Goal: Task Accomplishment & Management: Use online tool/utility

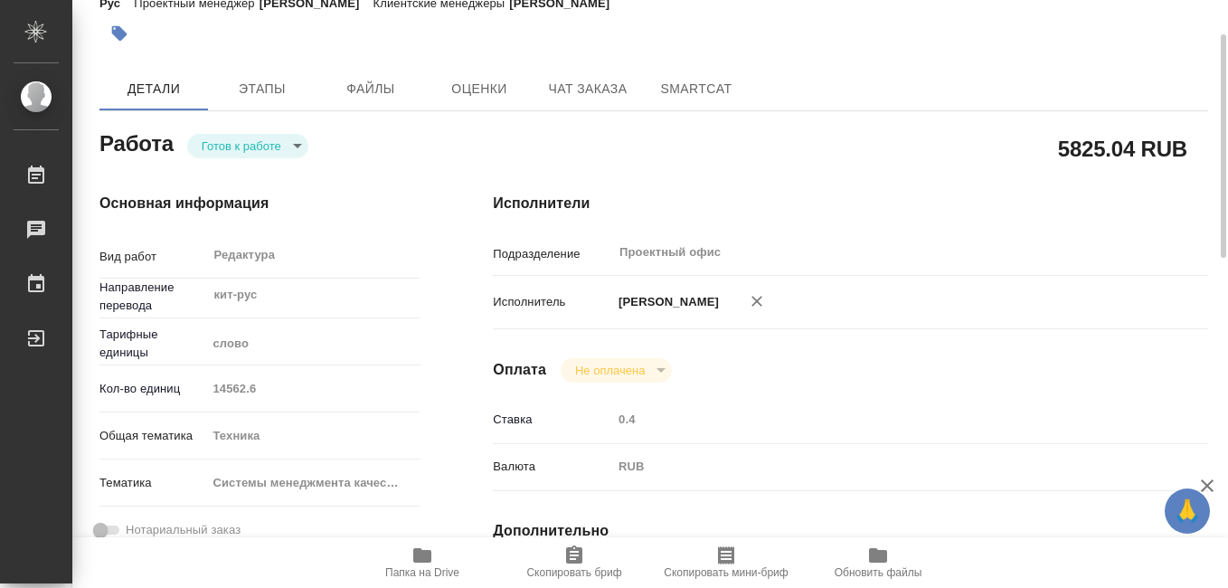
scroll to position [181, 0]
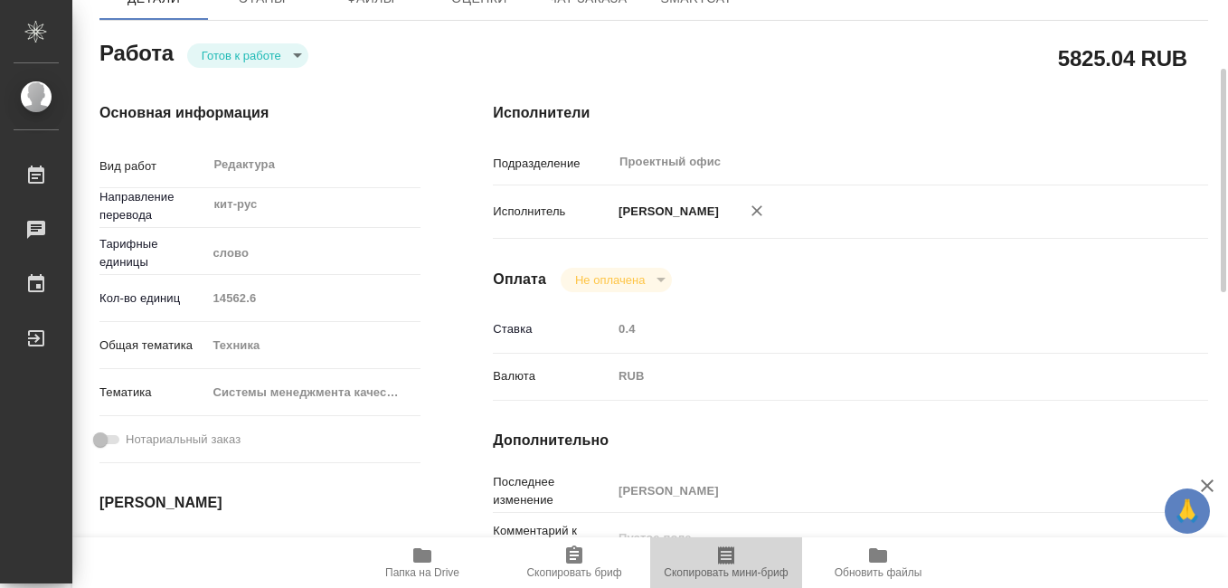
click at [725, 563] on icon "button" at bounding box center [726, 555] width 16 height 18
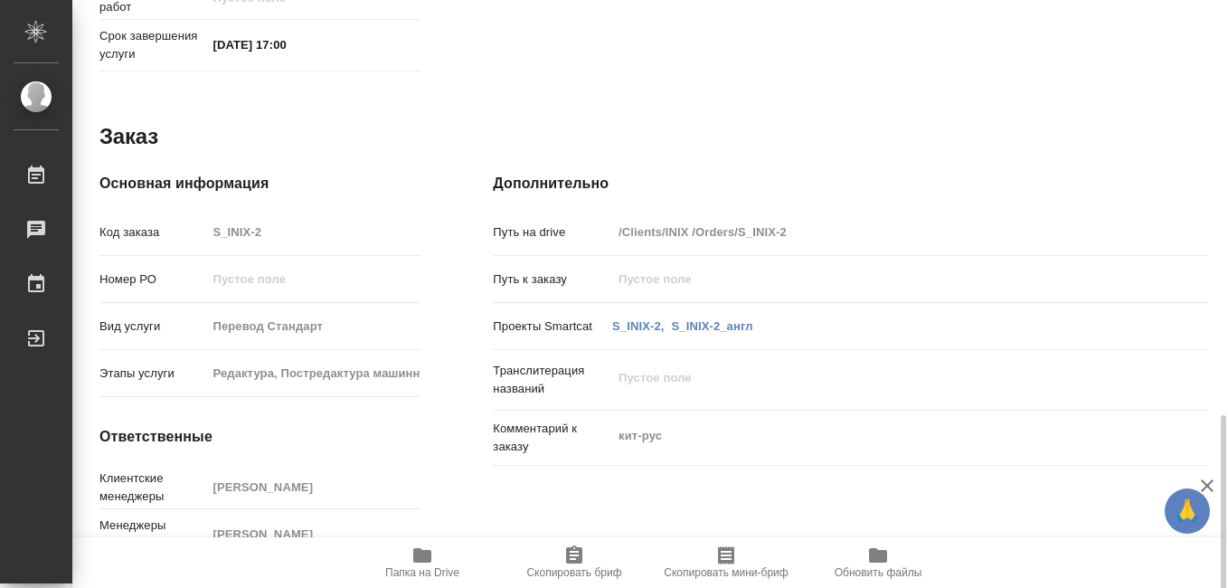
scroll to position [955, 0]
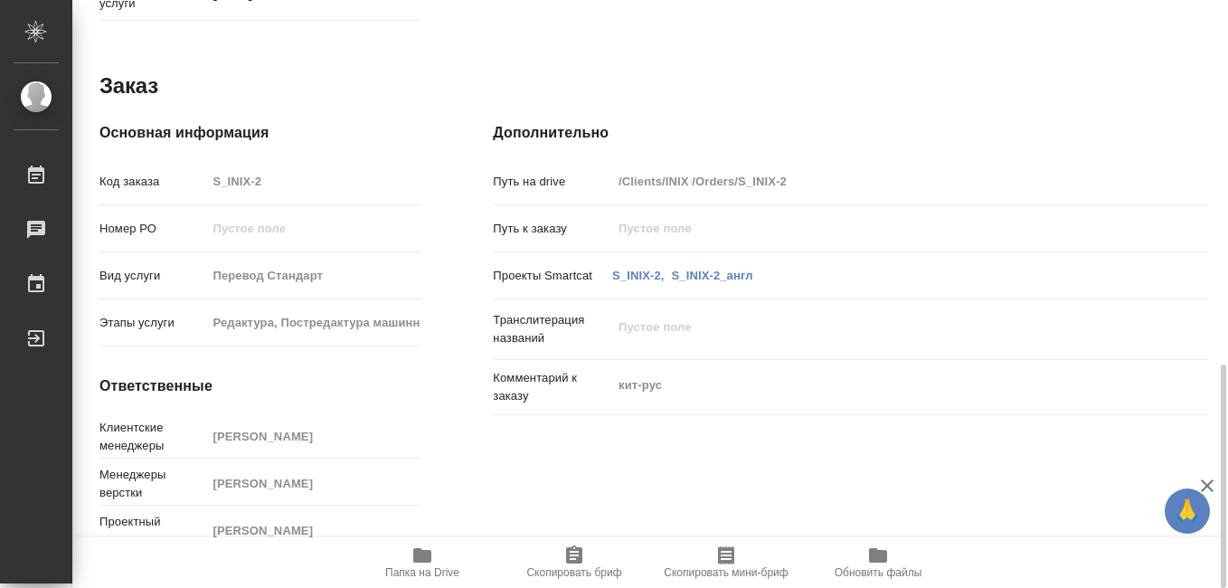
click at [418, 564] on icon "button" at bounding box center [422, 555] width 22 height 22
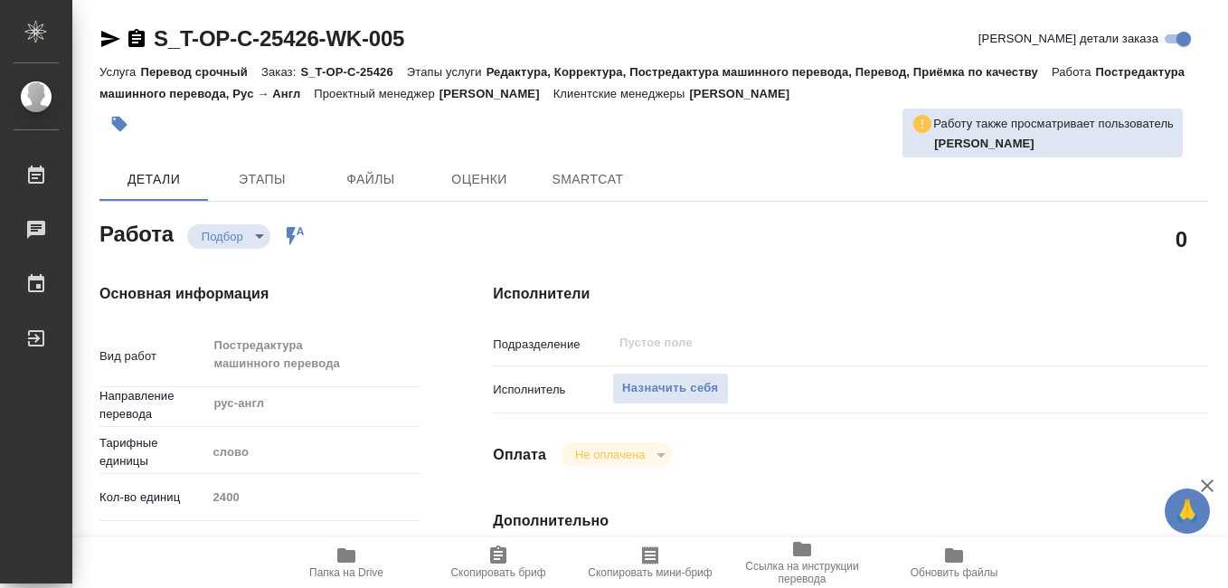
type textarea "x"
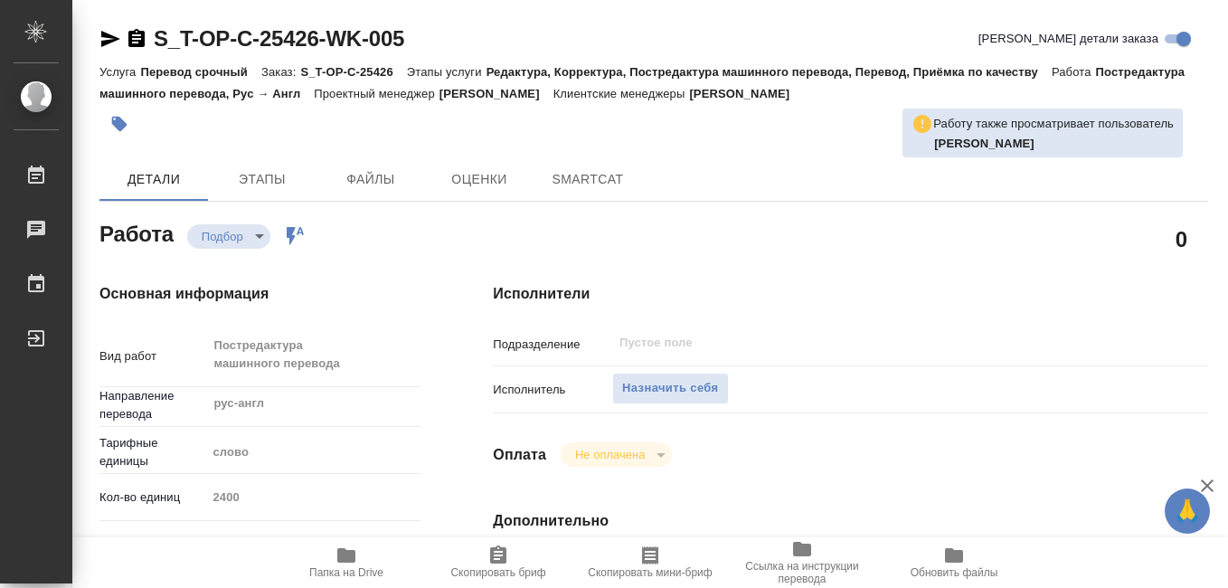
type textarea "x"
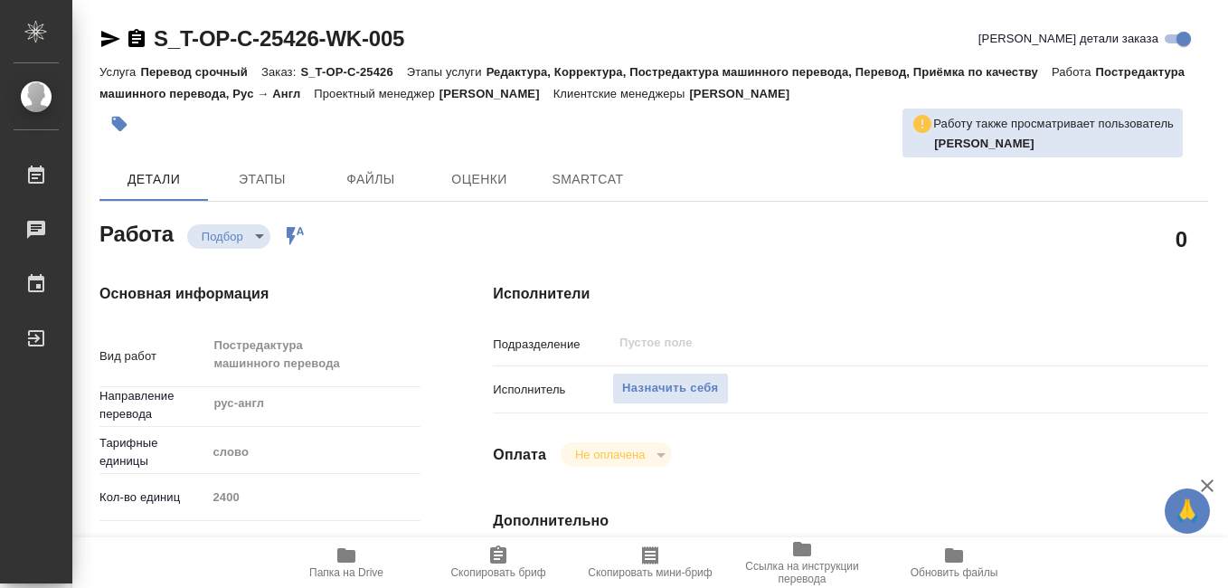
type textarea "x"
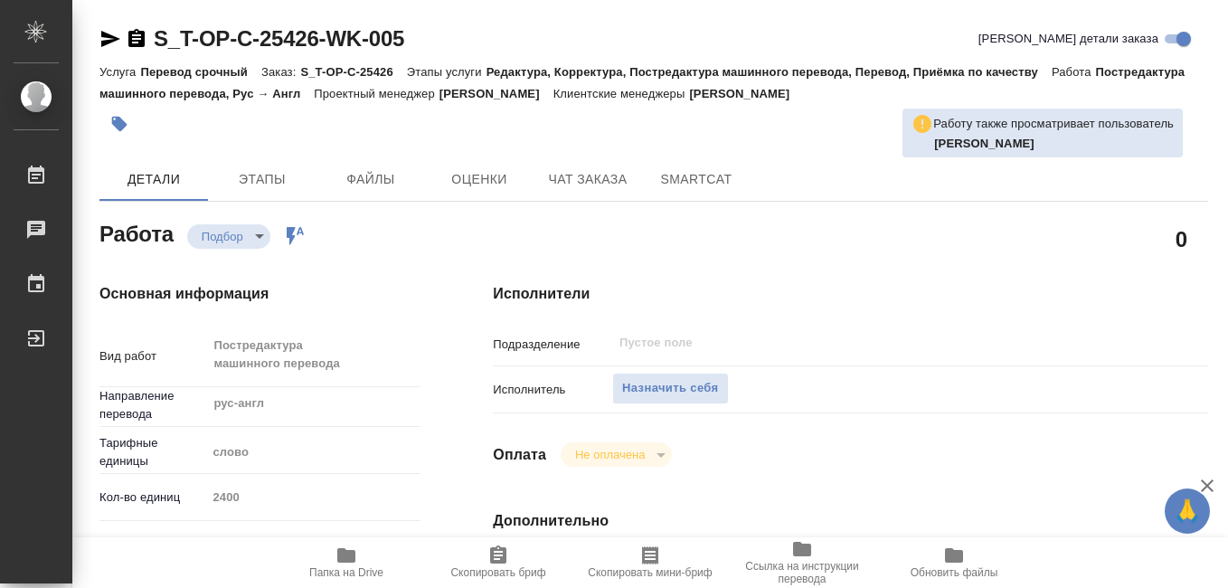
type textarea "x"
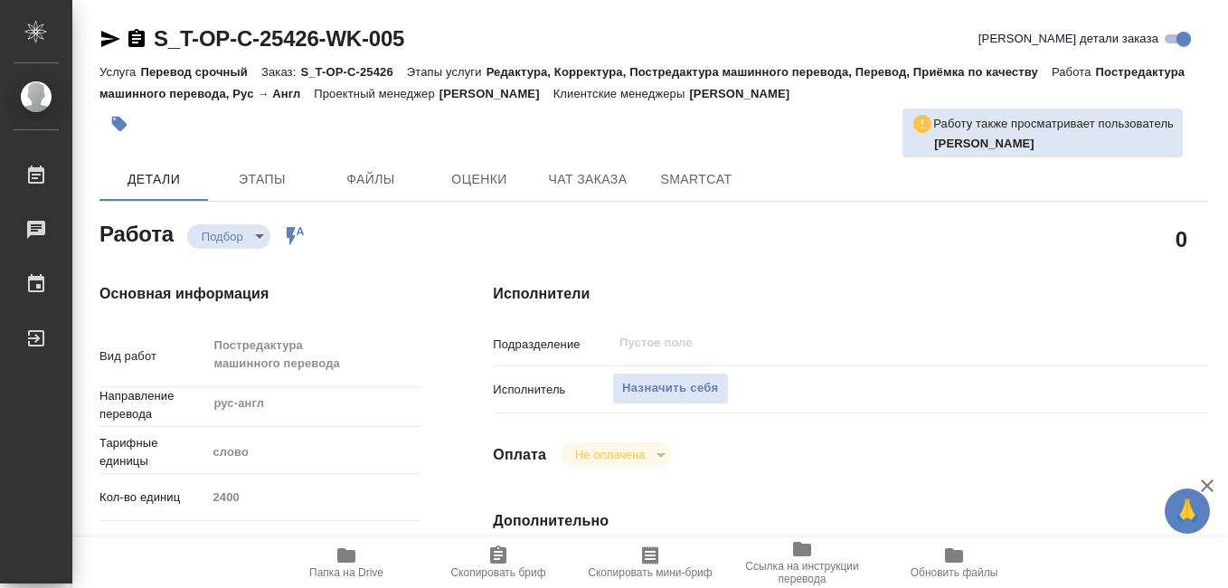
type textarea "x"
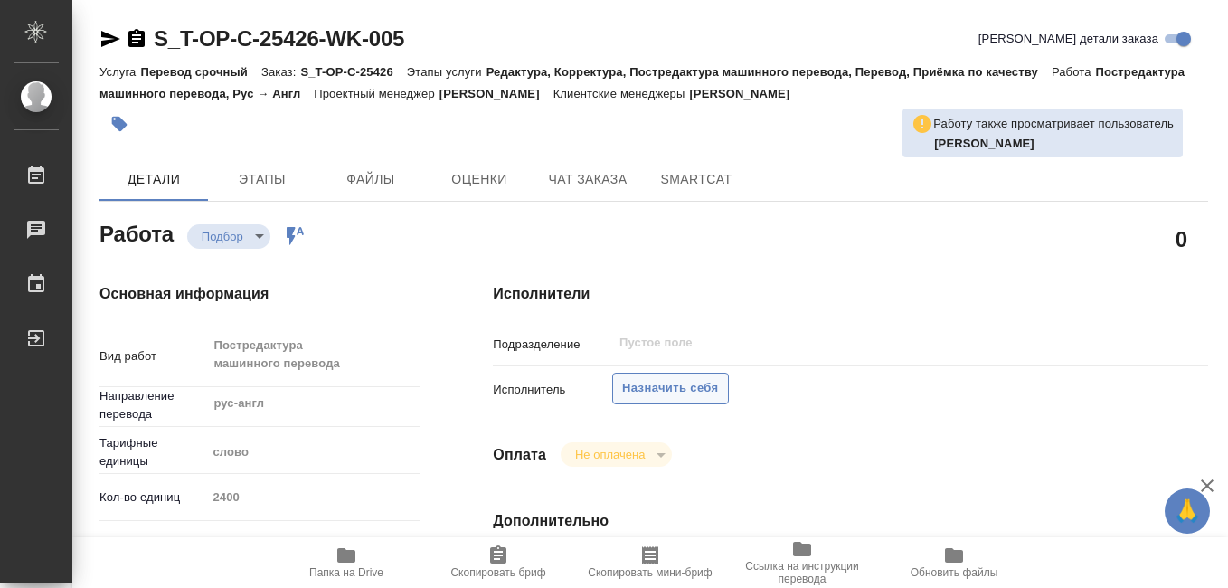
click at [659, 388] on span "Назначить себя" at bounding box center [670, 388] width 96 height 21
type textarea "x"
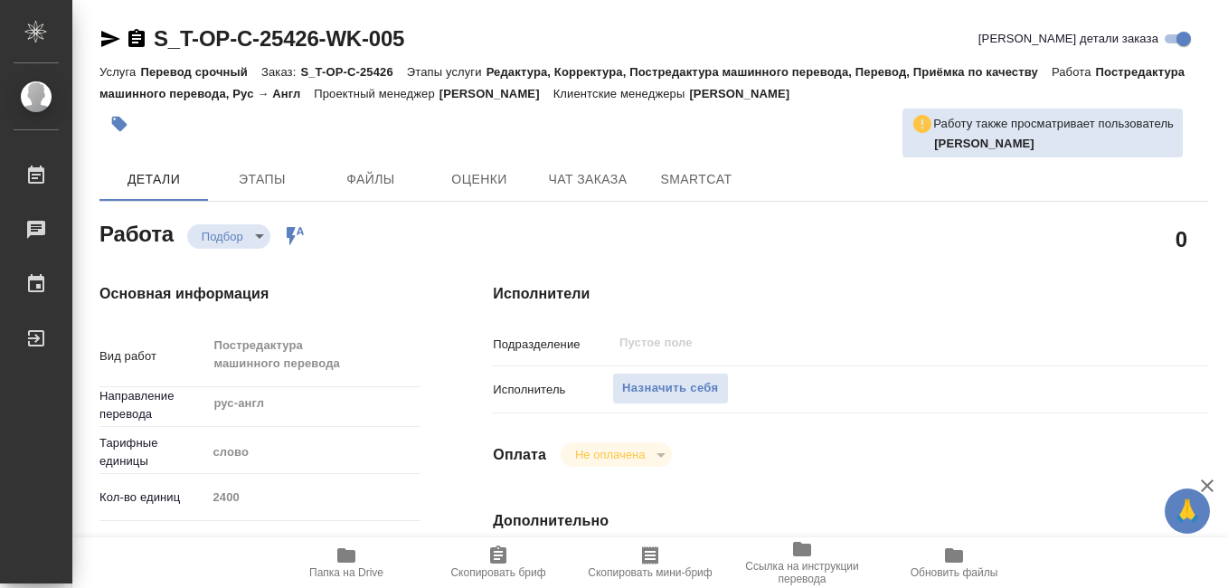
type textarea "x"
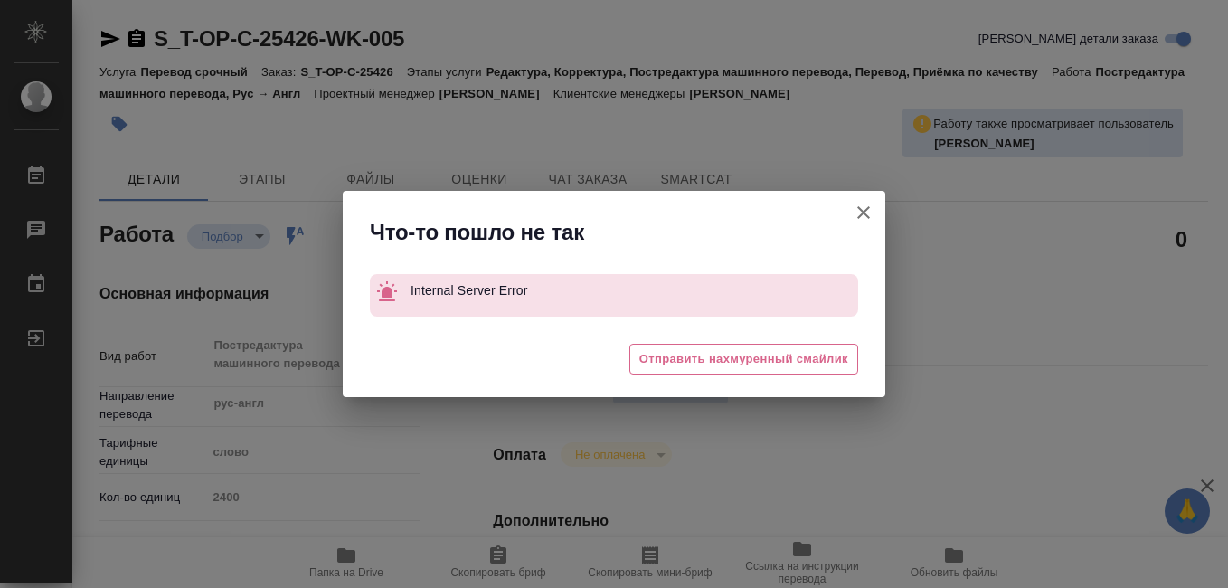
click at [862, 211] on icon "button" at bounding box center [863, 212] width 13 height 13
type textarea "x"
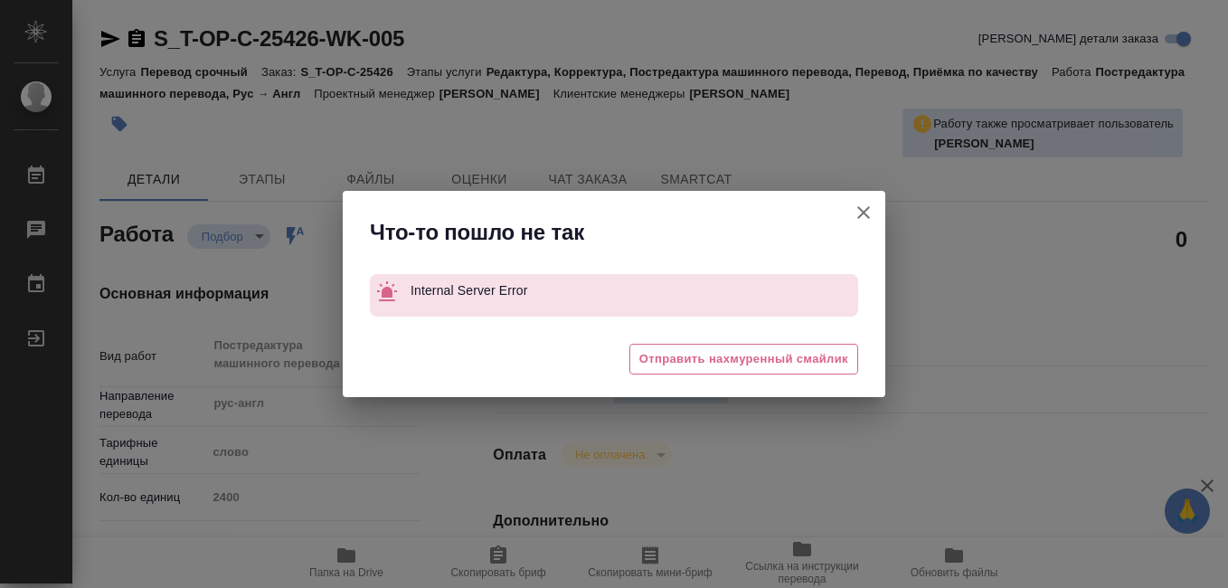
type textarea "x"
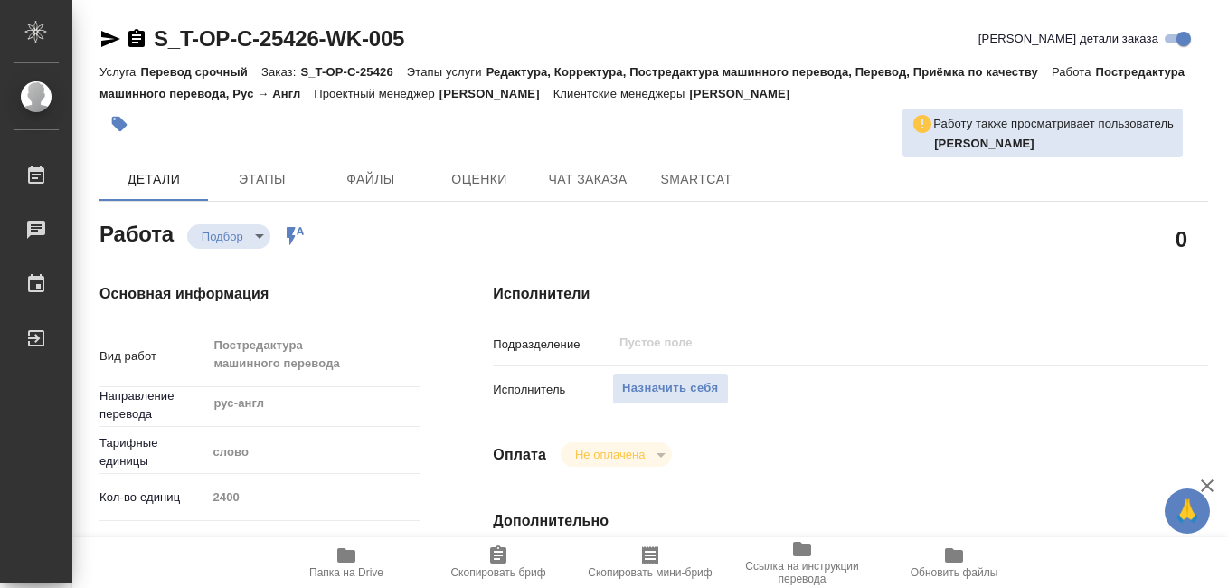
click at [350, 563] on icon "button" at bounding box center [347, 555] width 22 height 22
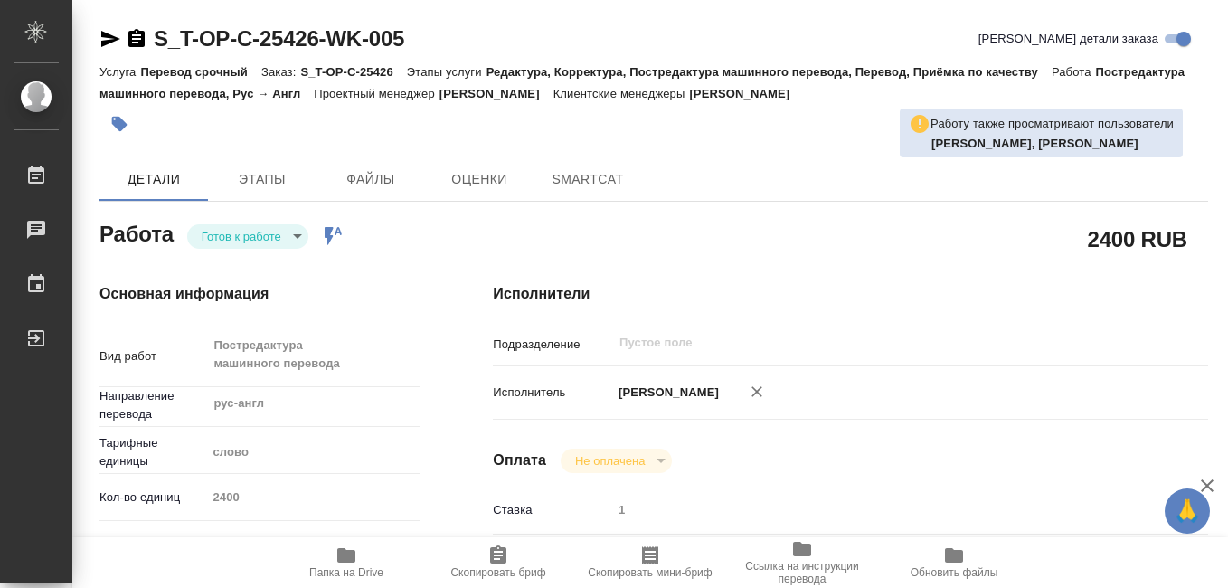
type textarea "x"
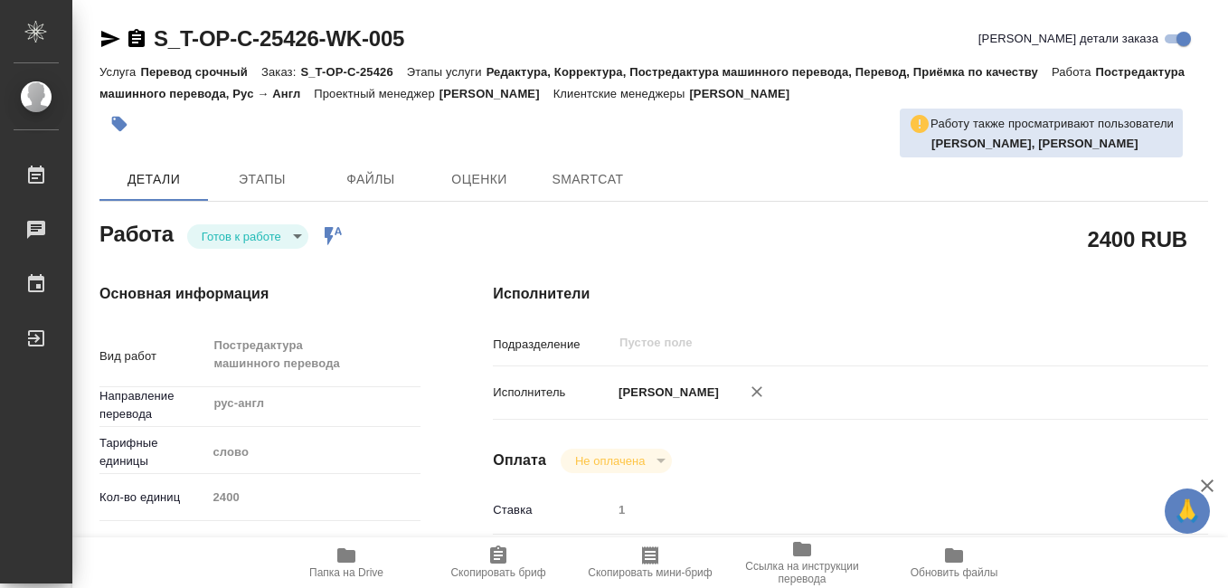
type textarea "x"
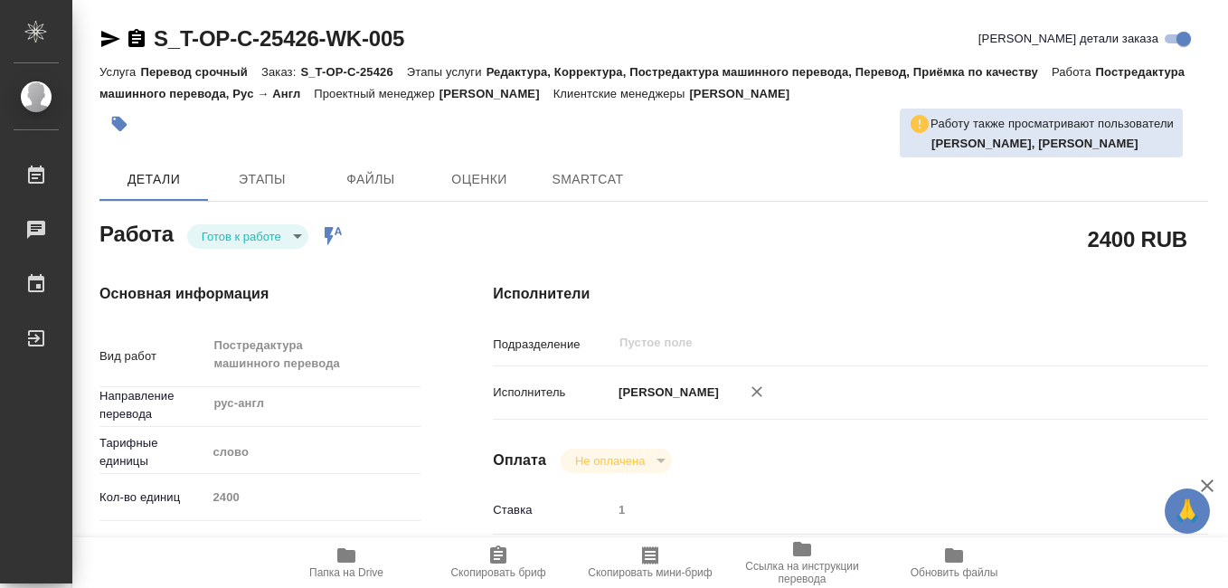
type textarea "x"
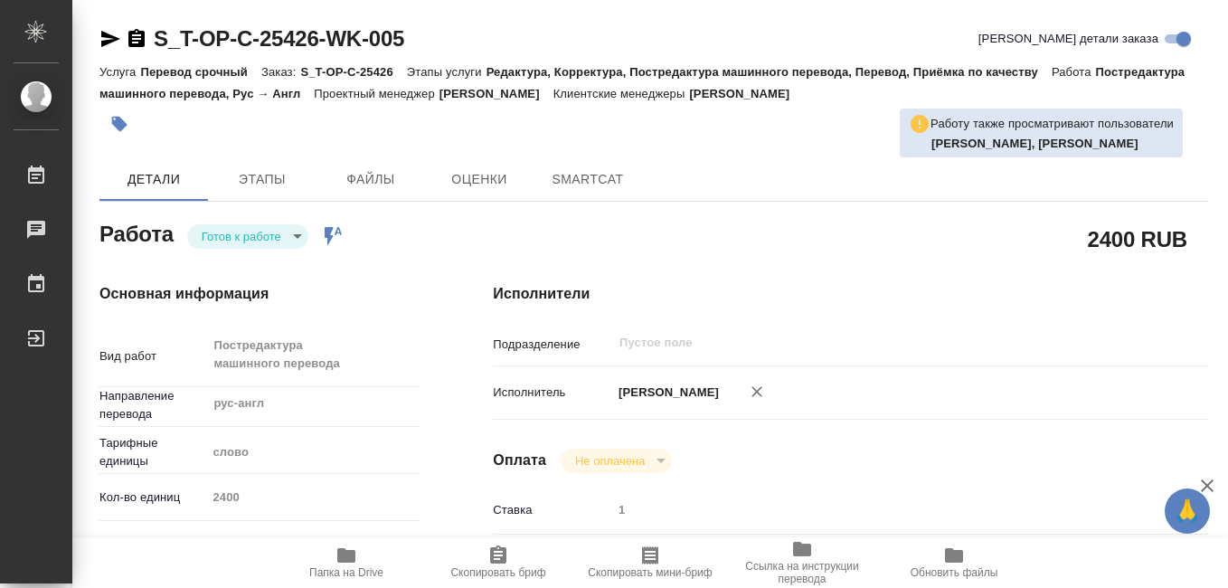
type textarea "x"
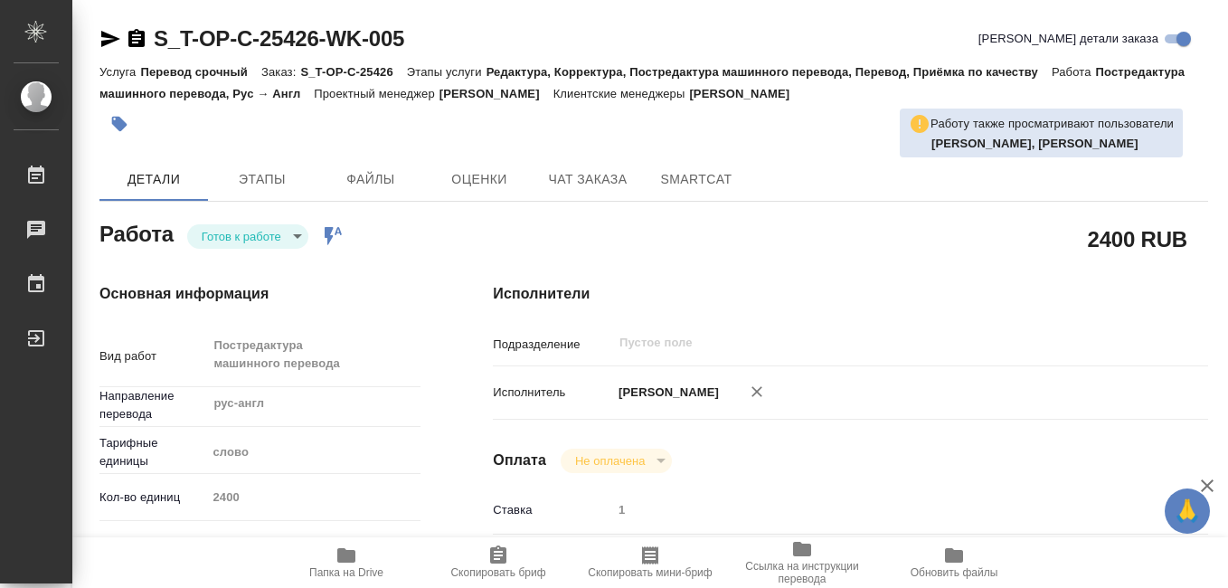
type textarea "x"
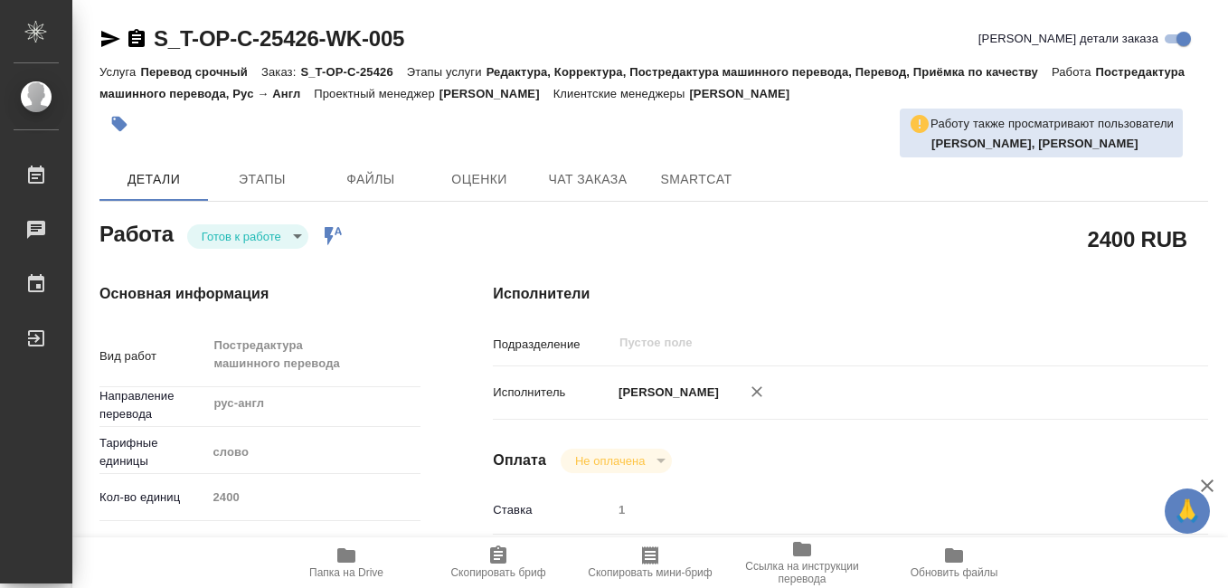
type textarea "x"
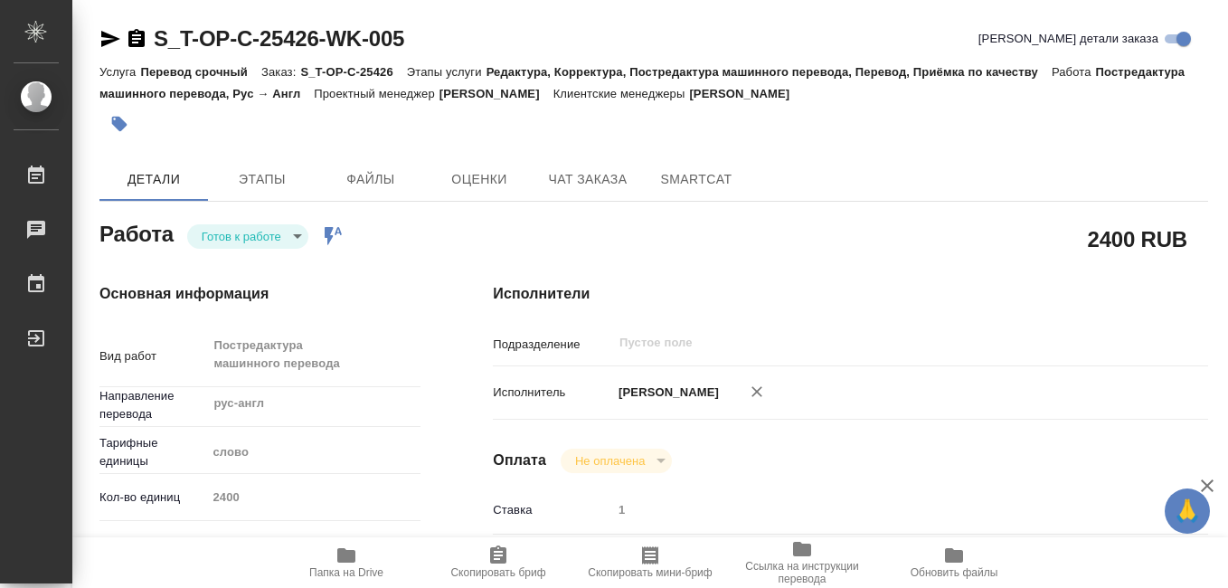
click at [658, 560] on icon "button" at bounding box center [650, 555] width 16 height 18
